Goal: Task Accomplishment & Management: Use online tool/utility

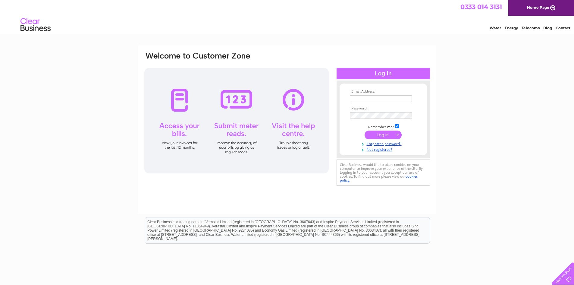
type input "info@green-cameron.co.uk"
click at [385, 133] on input "submit" at bounding box center [383, 135] width 37 height 8
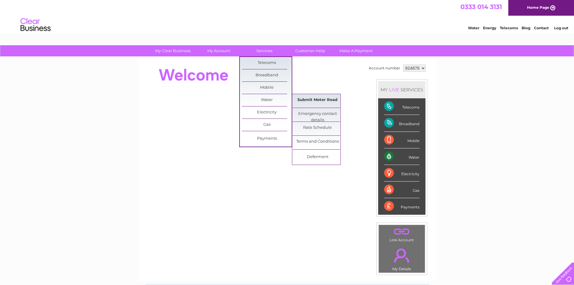
click at [335, 106] on link "Submit Meter Read" at bounding box center [318, 100] width 50 height 12
click at [323, 98] on link "Submit Meter Read" at bounding box center [318, 100] width 50 height 12
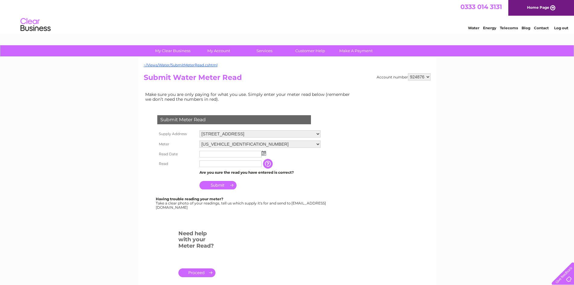
click at [217, 155] on input "text" at bounding box center [231, 154] width 62 height 7
click at [265, 154] on img at bounding box center [264, 153] width 5 height 5
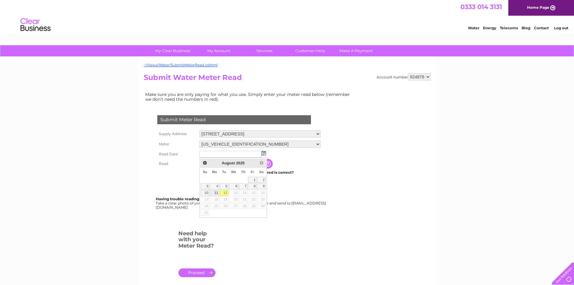
click at [217, 192] on link "11" at bounding box center [214, 193] width 9 height 6
type input "2025/08/11"
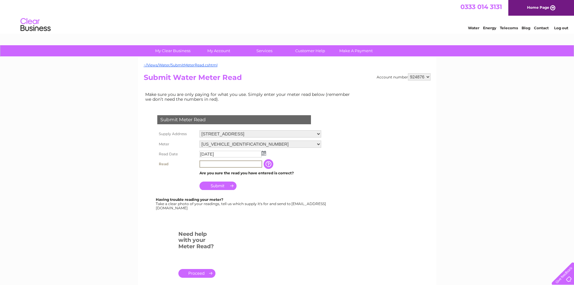
click at [212, 165] on input "text" at bounding box center [231, 163] width 63 height 7
type input "115"
click at [219, 185] on input "Submit" at bounding box center [218, 186] width 37 height 8
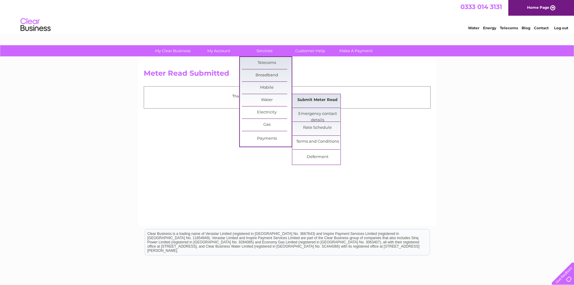
click at [324, 101] on link "Submit Meter Read" at bounding box center [318, 100] width 50 height 12
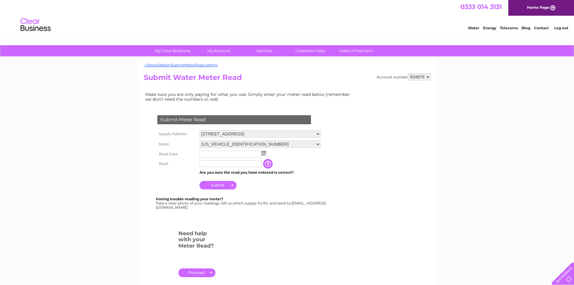
click at [321, 144] on td "[US_VEHICLE_IDENTIFICATION_NUMBER] [US_VEHICLE_IDENTIFICATION_NUMBER]" at bounding box center [260, 144] width 124 height 10
drag, startPoint x: 315, startPoint y: 142, endPoint x: 307, endPoint y: 144, distance: 7.7
click at [315, 142] on select "[US_VEHICLE_IDENTIFICATION_NUMBER] [US_VEHICLE_IDENTIFICATION_NUMBER]" at bounding box center [260, 145] width 121 height 8
select select "396608"
click at [200, 141] on select "[US_VEHICLE_IDENTIFICATION_NUMBER] [US_VEHICLE_IDENTIFICATION_NUMBER]" at bounding box center [260, 145] width 121 height 8
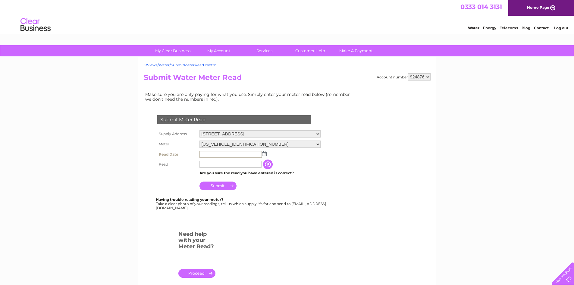
click at [235, 155] on input "text" at bounding box center [231, 154] width 63 height 7
click at [228, 156] on input "text" at bounding box center [231, 154] width 62 height 7
click at [225, 151] on td at bounding box center [260, 154] width 124 height 10
click at [220, 153] on input "text" at bounding box center [231, 154] width 62 height 7
click at [229, 157] on input "text" at bounding box center [231, 154] width 63 height 7
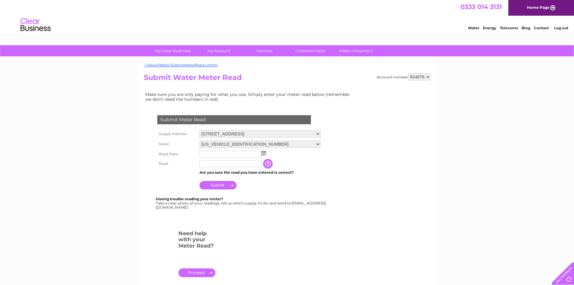
click at [267, 154] on td at bounding box center [260, 154] width 124 height 10
click at [264, 152] on img at bounding box center [264, 153] width 5 height 5
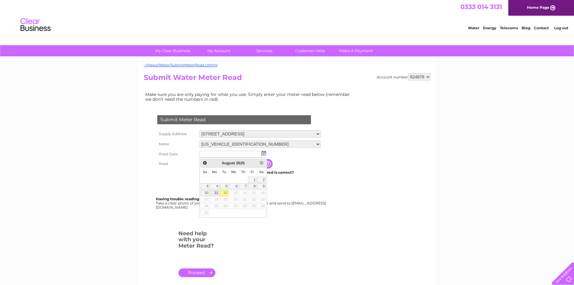
drag, startPoint x: 213, startPoint y: 193, endPoint x: 219, endPoint y: 192, distance: 6.4
click at [214, 192] on link "11" at bounding box center [214, 193] width 9 height 6
type input "2025/08/11"
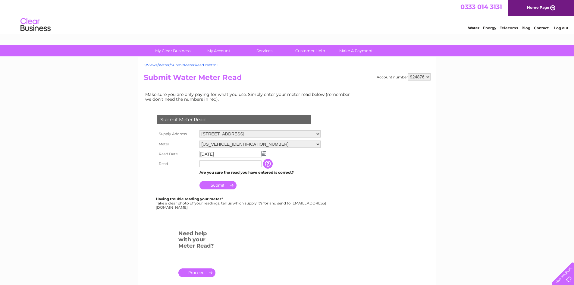
click at [225, 161] on input "text" at bounding box center [231, 163] width 62 height 7
type input "81"
click at [227, 186] on input "Submit" at bounding box center [218, 185] width 37 height 8
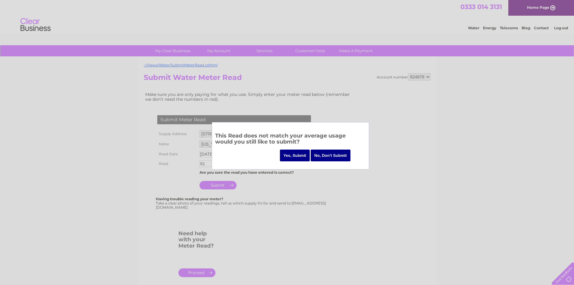
click at [324, 187] on div at bounding box center [287, 142] width 574 height 285
click at [332, 152] on input "No, Don't Submit" at bounding box center [331, 156] width 40 height 12
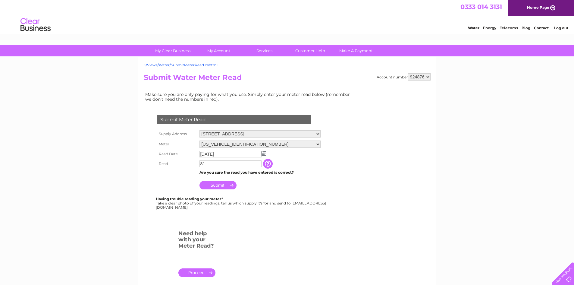
click at [218, 185] on input "Submit" at bounding box center [218, 185] width 37 height 8
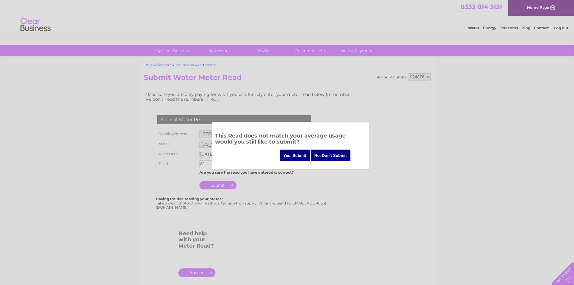
click at [289, 158] on input "Yes, Submit" at bounding box center [295, 156] width 30 height 12
